Goal: Navigation & Orientation: Find specific page/section

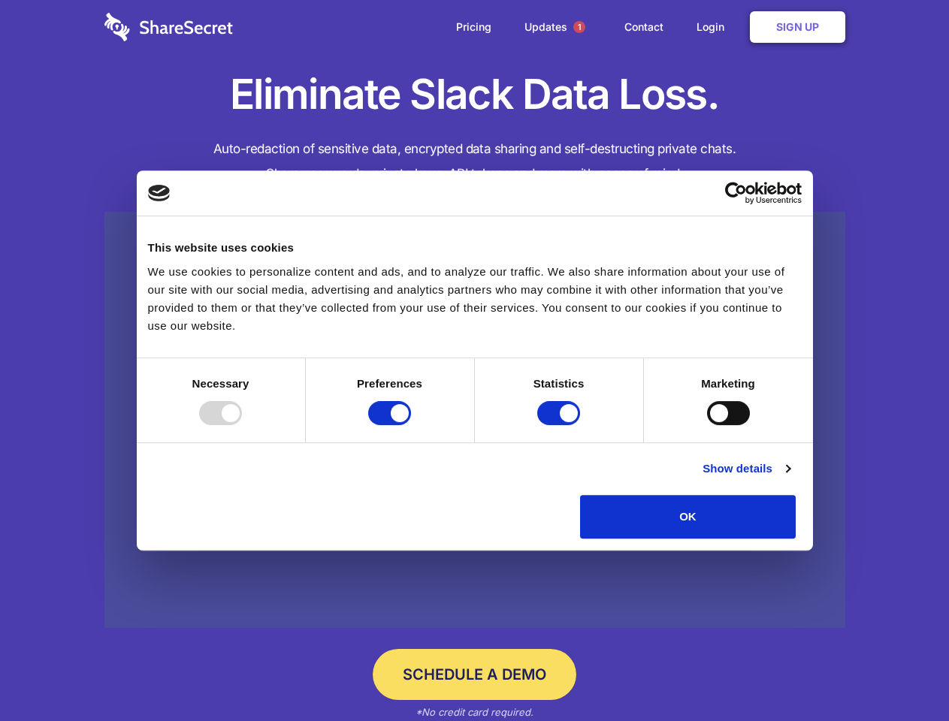
click at [242, 425] on div at bounding box center [220, 413] width 43 height 24
click at [411, 425] on input "Preferences" at bounding box center [389, 413] width 43 height 24
checkbox input "false"
click at [560, 425] on input "Statistics" at bounding box center [558, 413] width 43 height 24
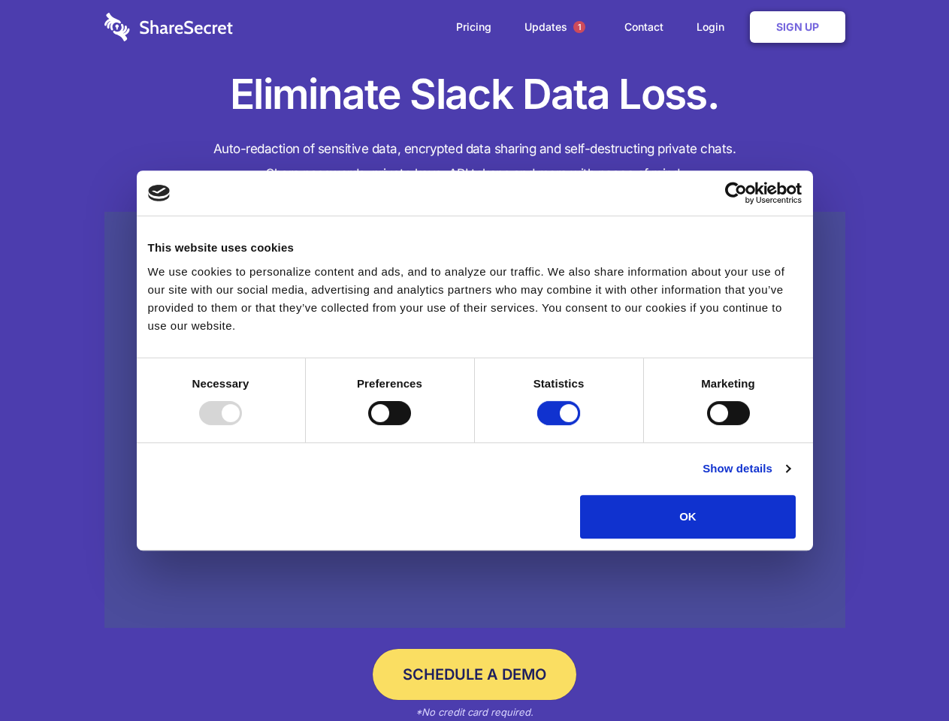
checkbox input "false"
click at [707, 425] on input "Marketing" at bounding box center [728, 413] width 43 height 24
checkbox input "true"
click at [790, 478] on link "Show details" at bounding box center [745, 469] width 87 height 18
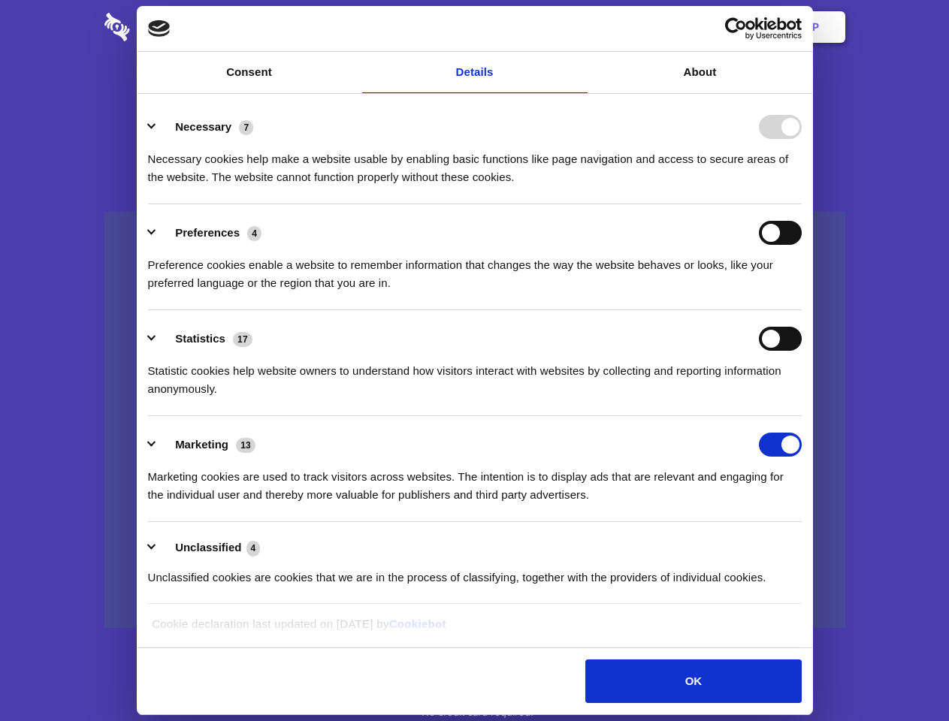
click at [808, 544] on ul "Necessary 7 Necessary cookies help make a website usable by enabling basic func…" at bounding box center [474, 351] width 668 height 506
click at [578, 27] on span "1" at bounding box center [579, 27] width 12 height 12
